Goal: Task Accomplishment & Management: Use online tool/utility

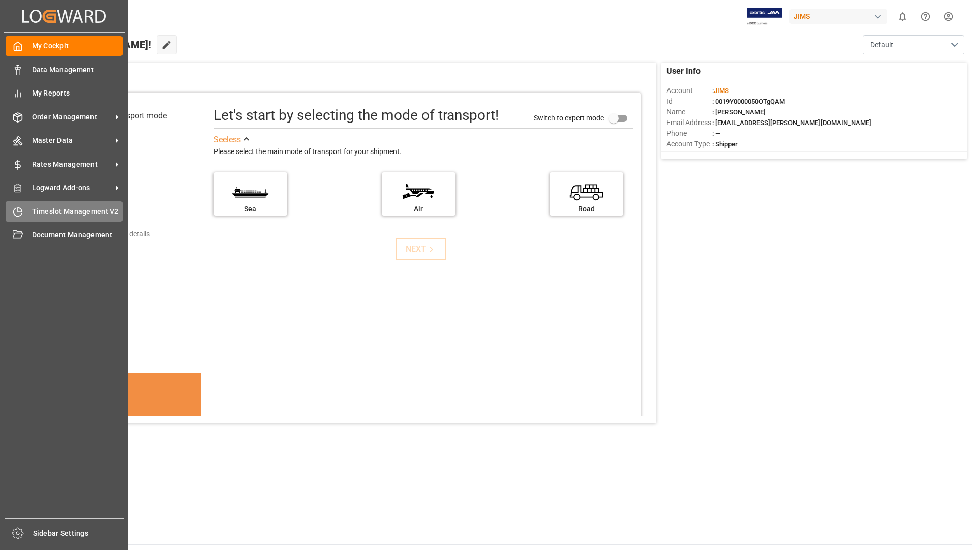
click at [70, 208] on span "Timeslot Management V2" at bounding box center [77, 211] width 91 height 11
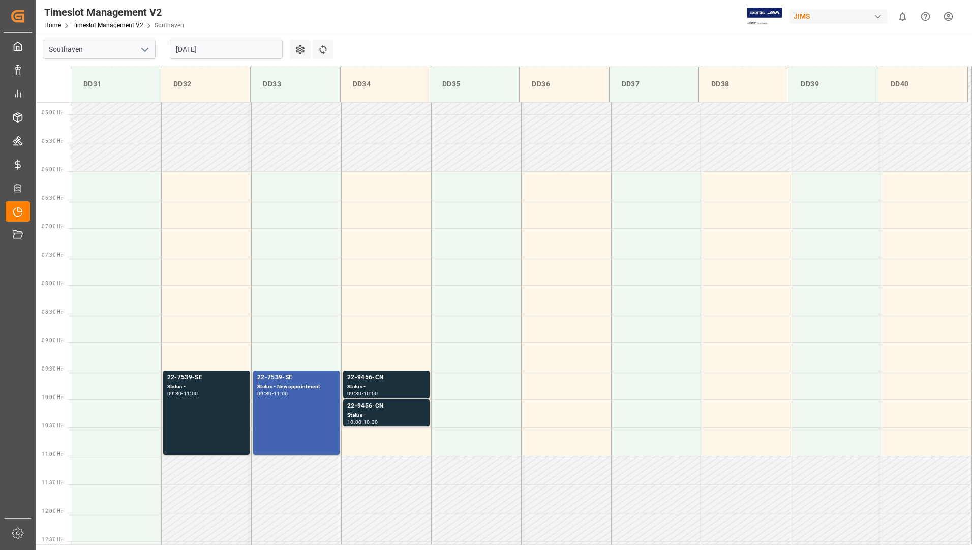
scroll to position [278, 0]
